Goal: Check status

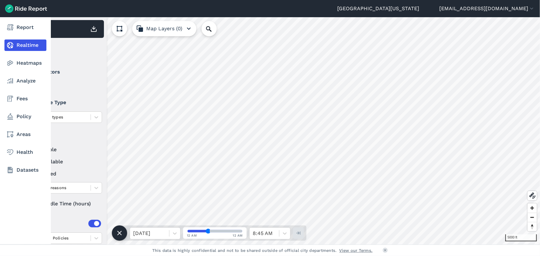
click at [24, 50] on link "Realtime" at bounding box center [25, 44] width 42 height 11
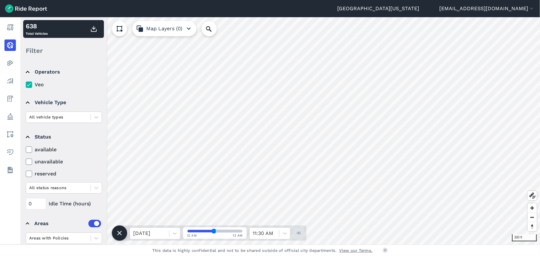
click at [291, 234] on div "300 ft 638 Total Vehicles Filter Operators Veo Vehicle Type All vehicle types S…" at bounding box center [280, 130] width 520 height 227
